Goal: Task Accomplishment & Management: Manage account settings

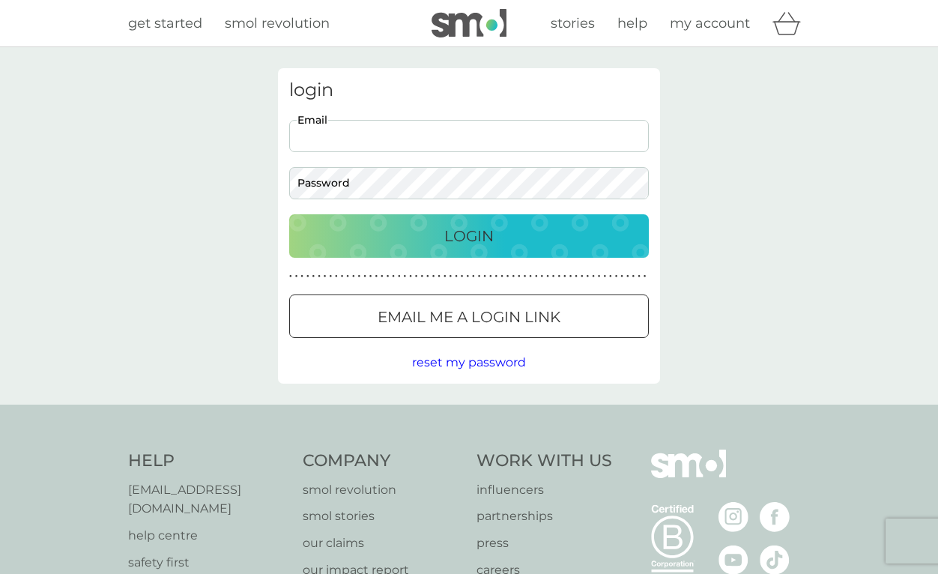
type input "[EMAIL_ADDRESS][DOMAIN_NAME]"
click at [385, 264] on div "login [EMAIL_ADDRESS][DOMAIN_NAME] Email Password Login ● ● ● ● ● ● ● ● ● ● ● ●…" at bounding box center [469, 226] width 382 height 316
click at [385, 253] on button "Login" at bounding box center [469, 235] width 360 height 43
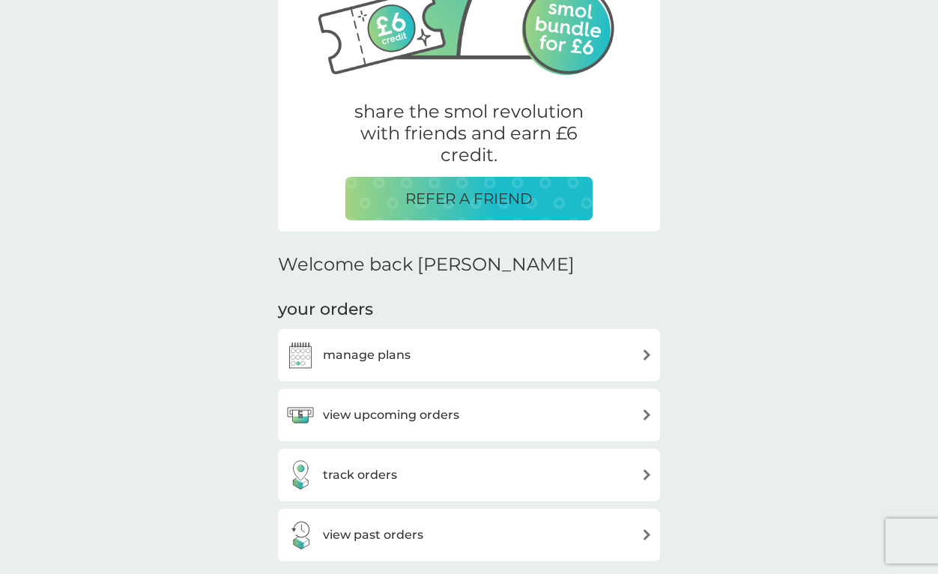
scroll to position [221, 0]
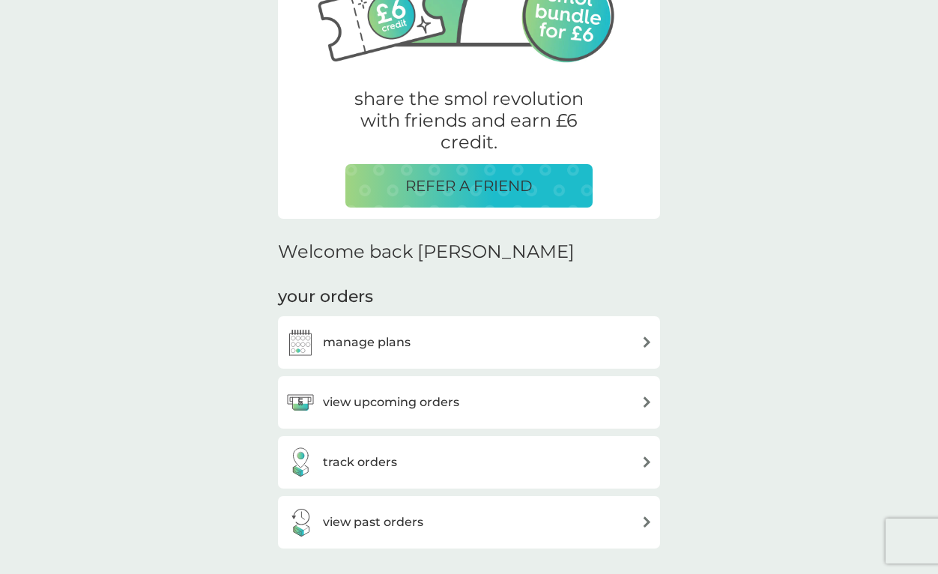
click at [384, 333] on h3 "manage plans" at bounding box center [367, 342] width 88 height 19
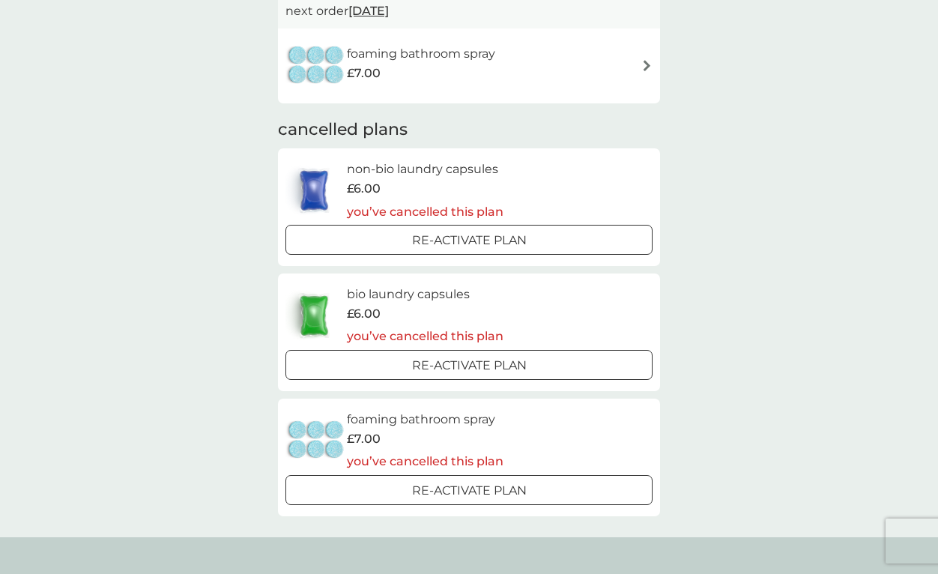
scroll to position [671, 0]
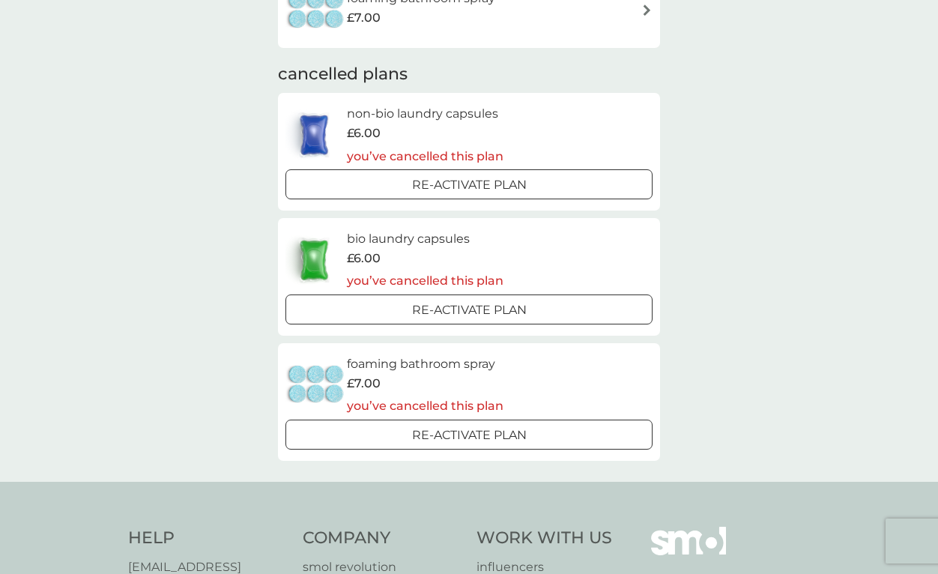
click at [363, 187] on div "Re-activate Plan" at bounding box center [469, 184] width 355 height 19
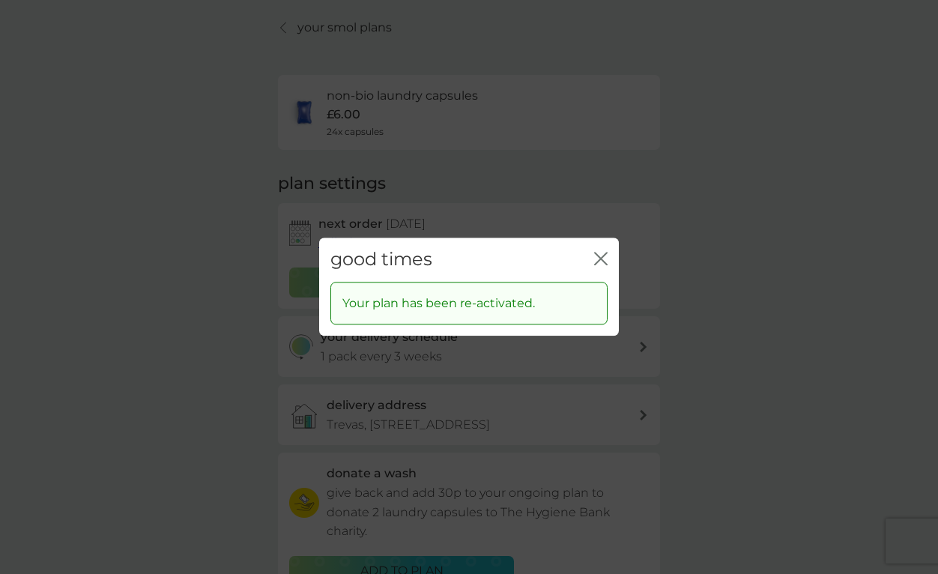
scroll to position [58, 0]
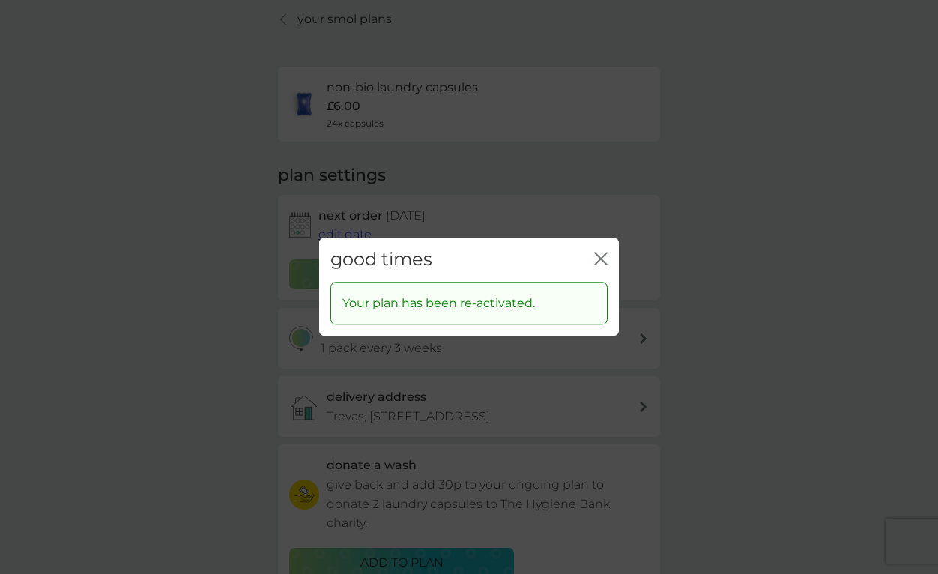
click at [600, 256] on icon "close" at bounding box center [600, 258] width 13 height 13
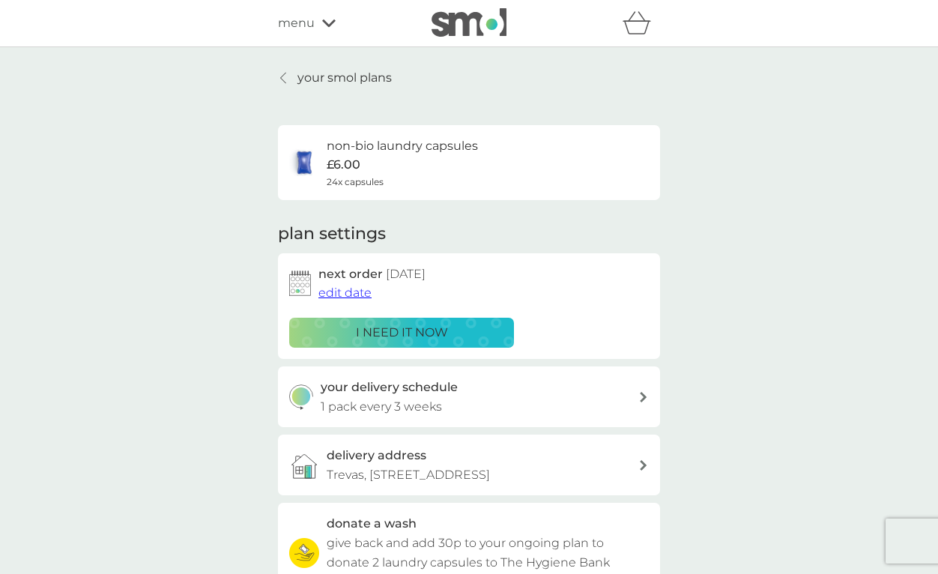
scroll to position [0, 0]
click at [330, 77] on p "your smol plans" at bounding box center [345, 77] width 94 height 19
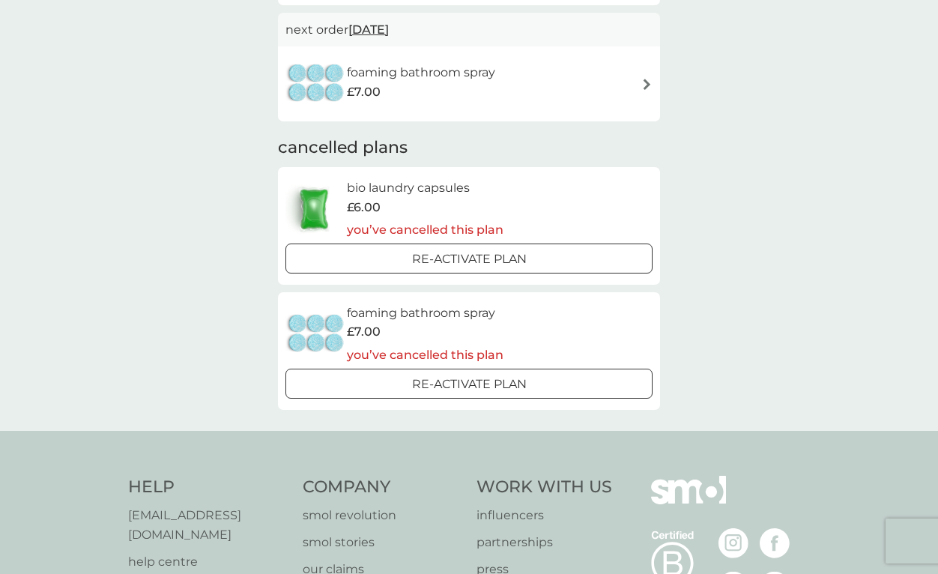
scroll to position [666, 0]
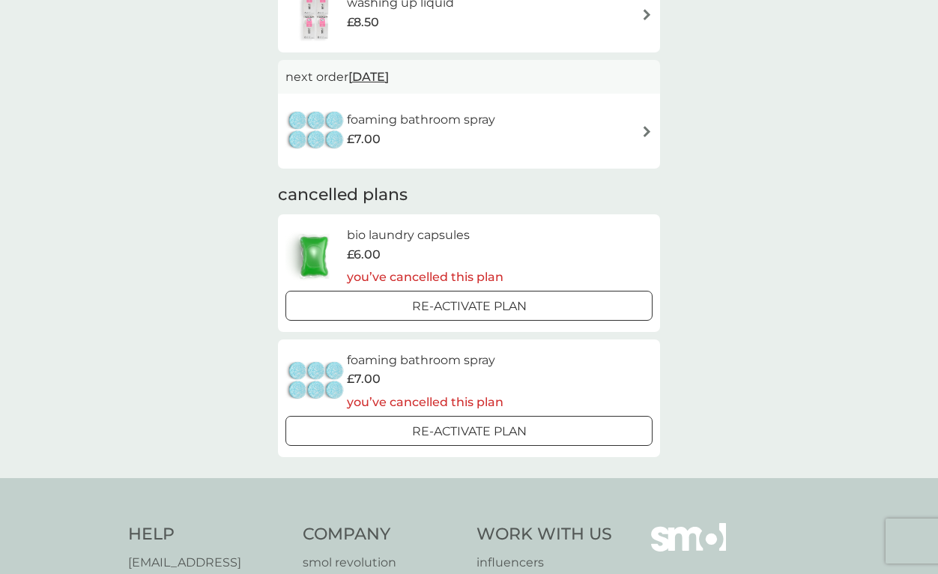
click at [361, 291] on button "Re-activate Plan" at bounding box center [469, 306] width 367 height 30
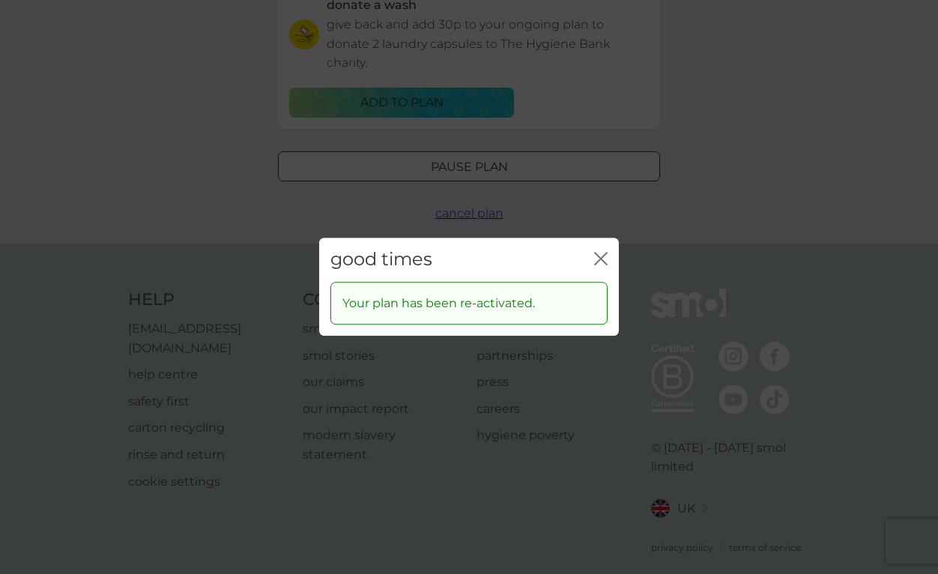
scroll to position [517, 0]
click at [597, 259] on icon "close" at bounding box center [600, 258] width 13 height 13
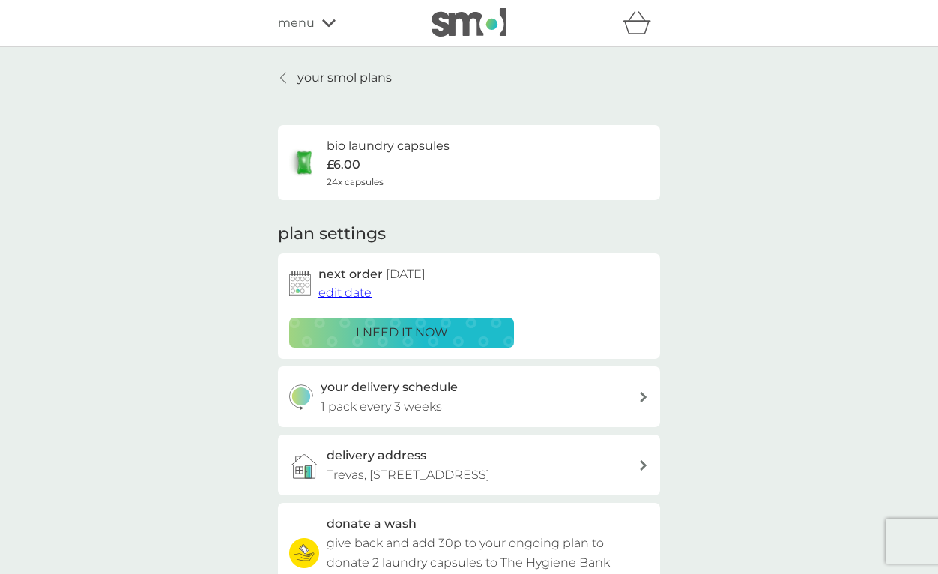
scroll to position [0, 0]
click at [289, 80] on div at bounding box center [284, 78] width 10 height 12
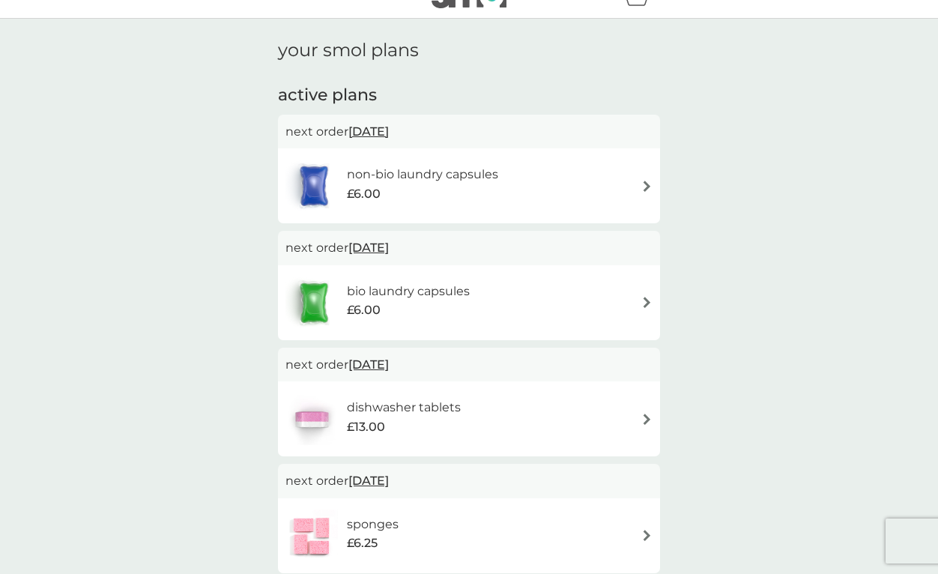
scroll to position [34, 0]
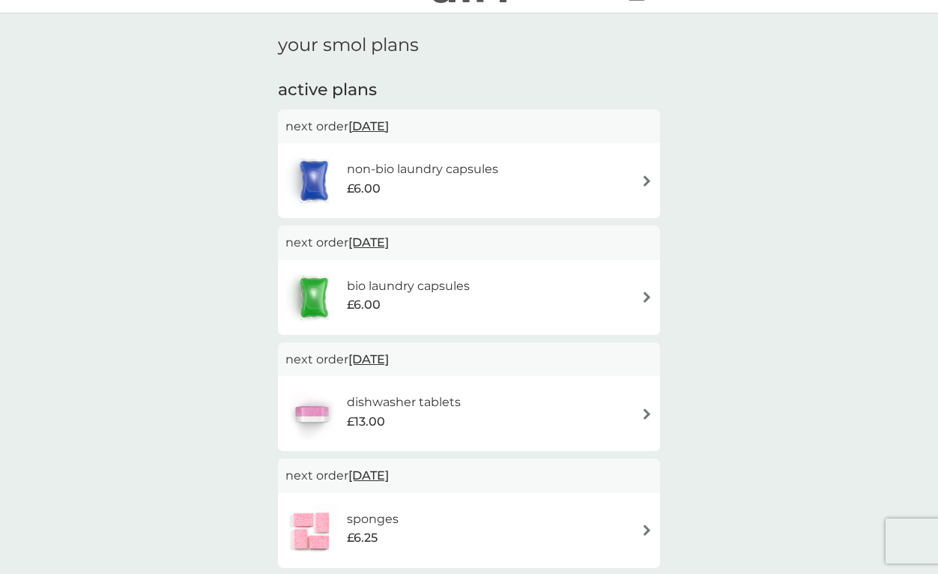
click at [374, 353] on span "[DATE]" at bounding box center [369, 359] width 40 height 29
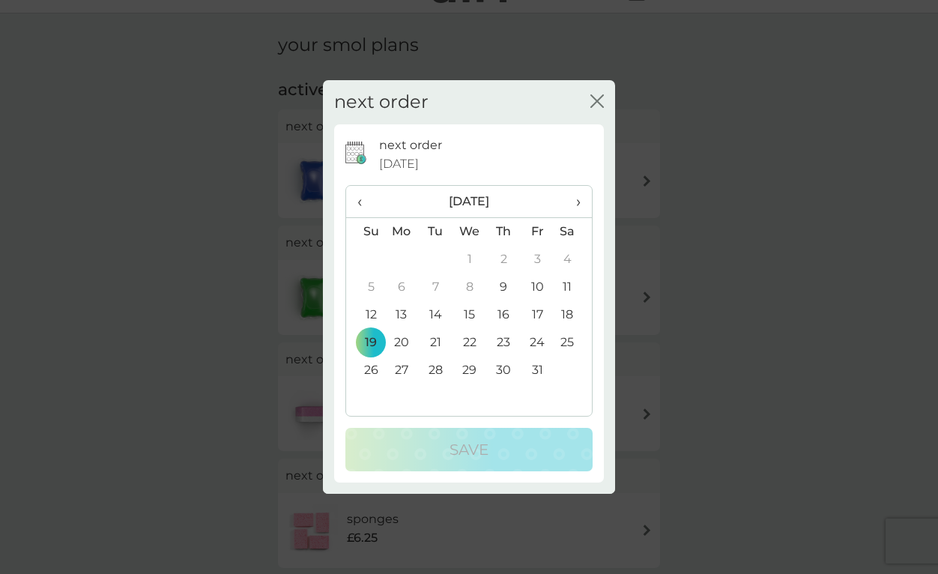
click at [576, 199] on span "›" at bounding box center [573, 201] width 15 height 31
click at [466, 339] on td "19" at bounding box center [470, 343] width 34 height 28
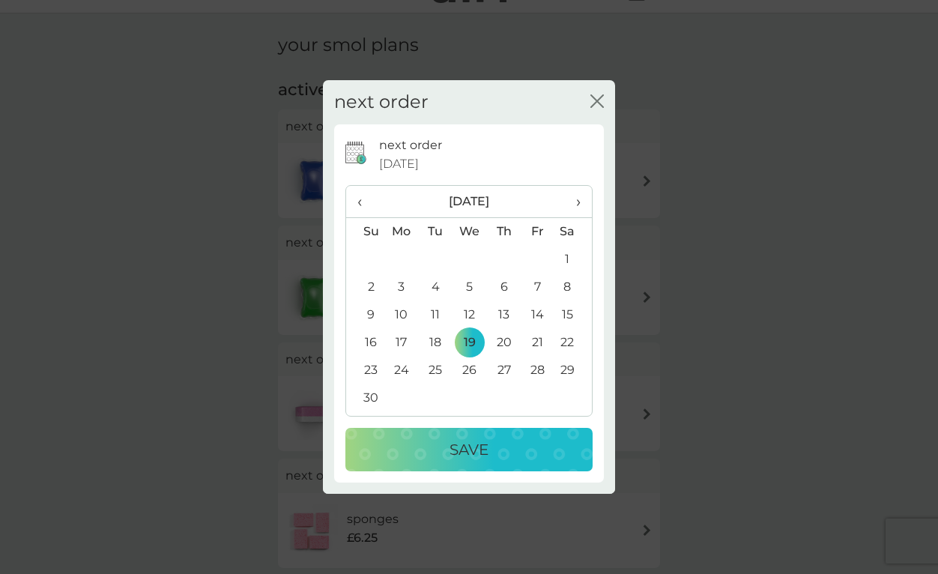
click at [453, 447] on p "Save" at bounding box center [469, 450] width 39 height 24
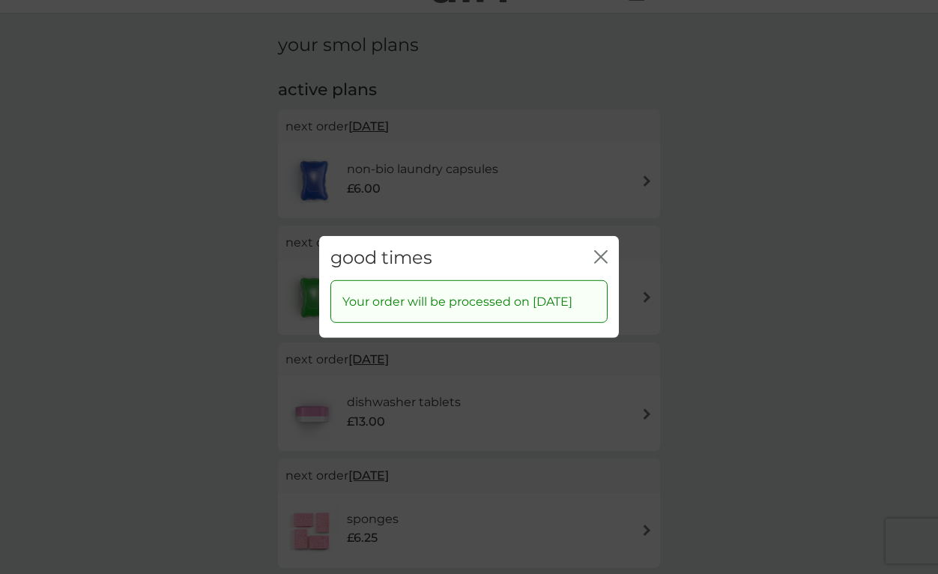
click at [416, 520] on div "good times close Your order will be processed on [DATE]" at bounding box center [469, 287] width 938 height 574
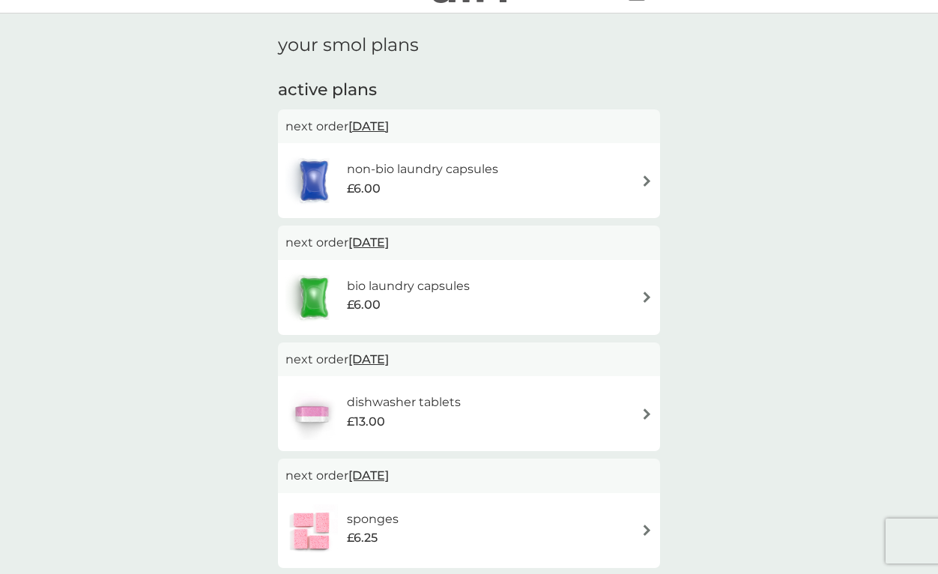
click at [389, 474] on span "[DATE]" at bounding box center [369, 475] width 40 height 29
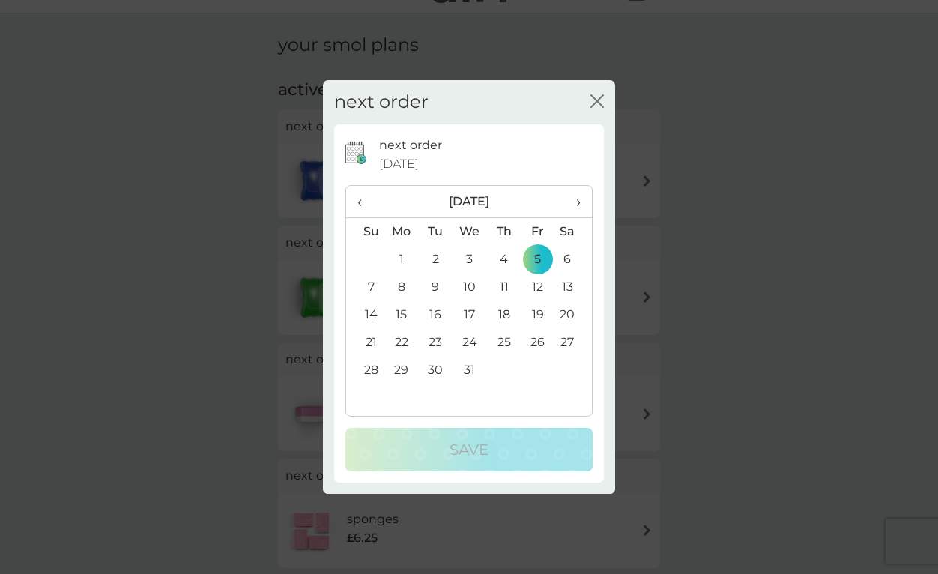
click at [359, 205] on span "‹" at bounding box center [366, 201] width 16 height 31
click at [404, 340] on td "20" at bounding box center [402, 343] width 34 height 28
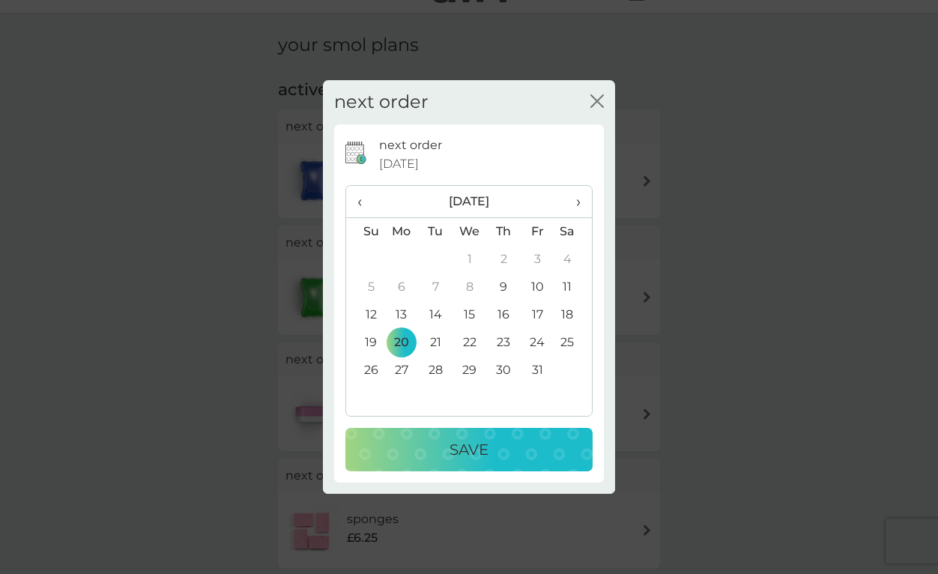
click at [421, 444] on div "Save" at bounding box center [469, 450] width 217 height 24
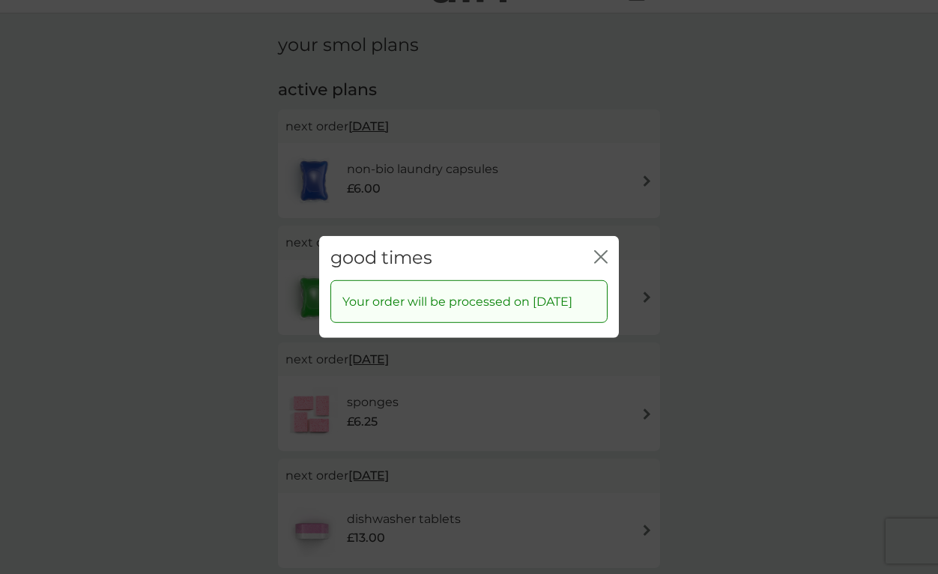
click at [599, 253] on icon "close" at bounding box center [600, 256] width 13 height 13
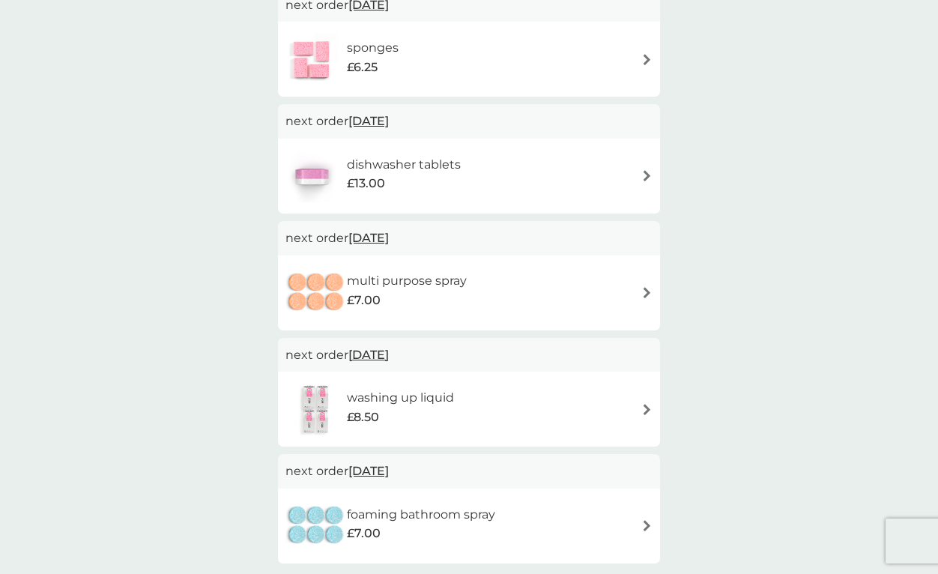
scroll to position [389, 0]
click at [389, 229] on span "[DATE]" at bounding box center [369, 237] width 40 height 29
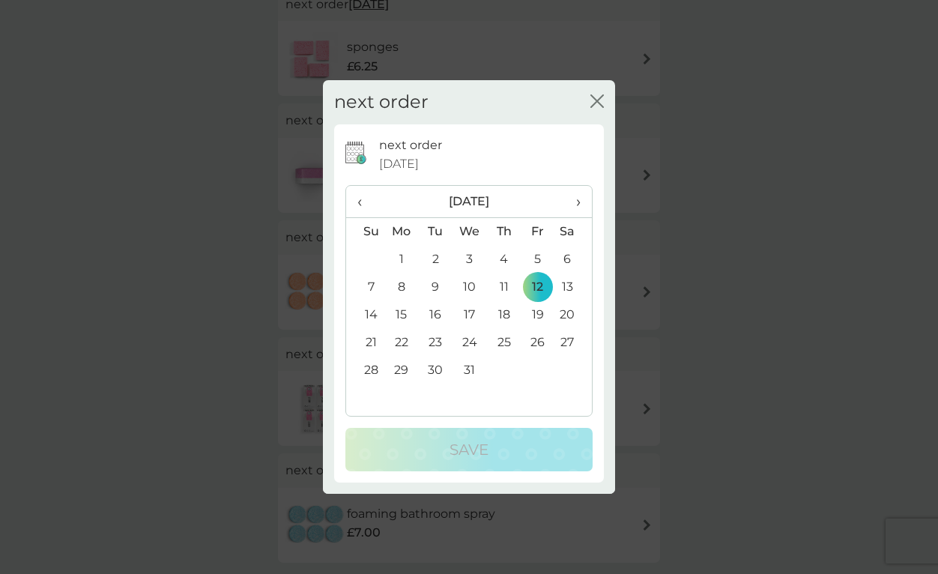
click at [576, 199] on span "›" at bounding box center [573, 201] width 15 height 31
click at [567, 373] on td "31" at bounding box center [573, 371] width 37 height 28
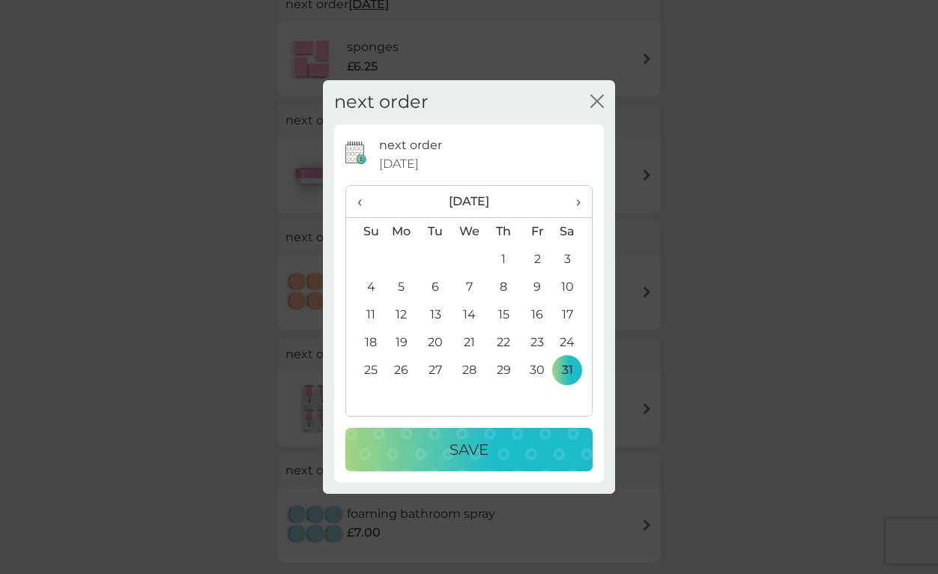
click at [507, 461] on button "Save" at bounding box center [469, 449] width 247 height 43
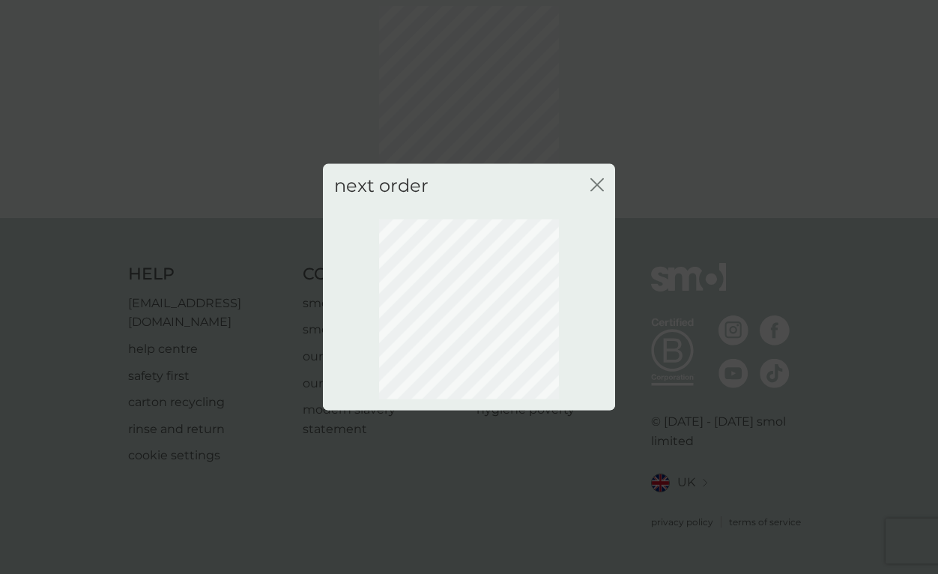
scroll to position [53, 0]
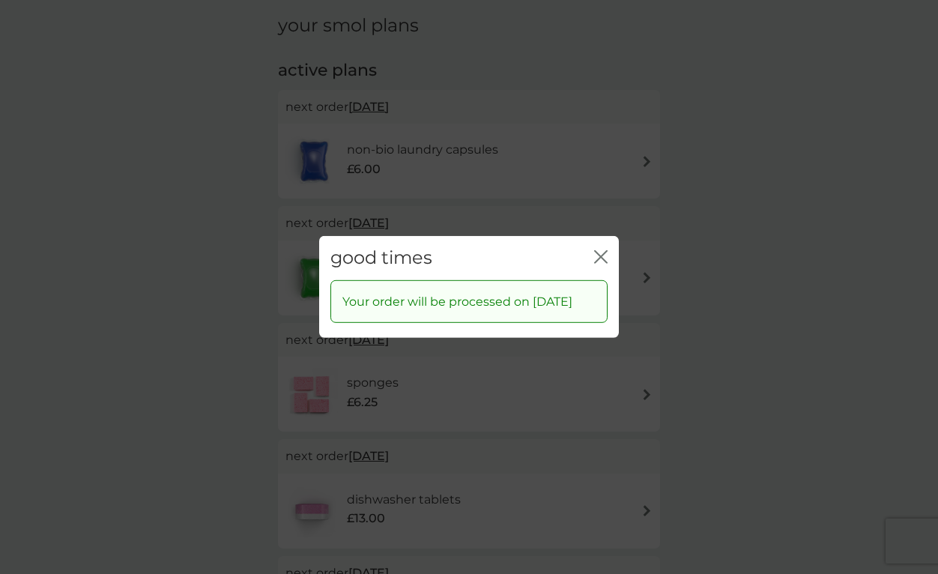
click at [602, 250] on icon "close" at bounding box center [600, 256] width 13 height 13
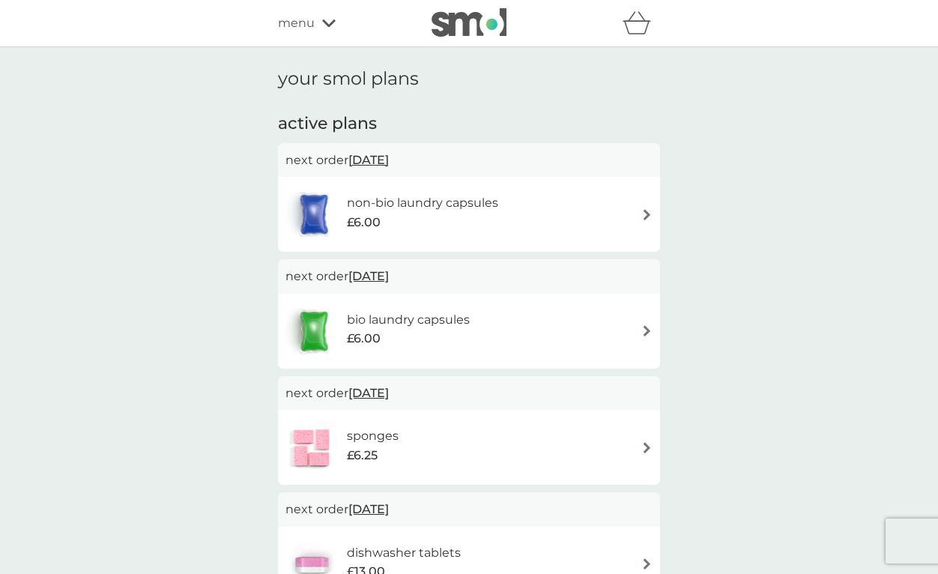
scroll to position [0, 0]
